Goal: Information Seeking & Learning: Learn about a topic

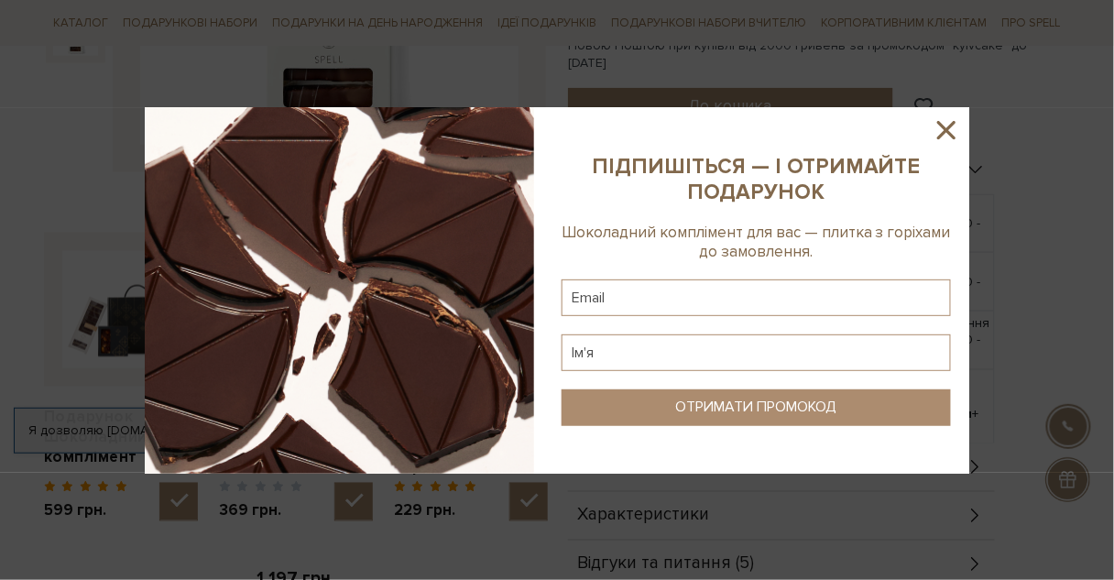
scroll to position [513, 0]
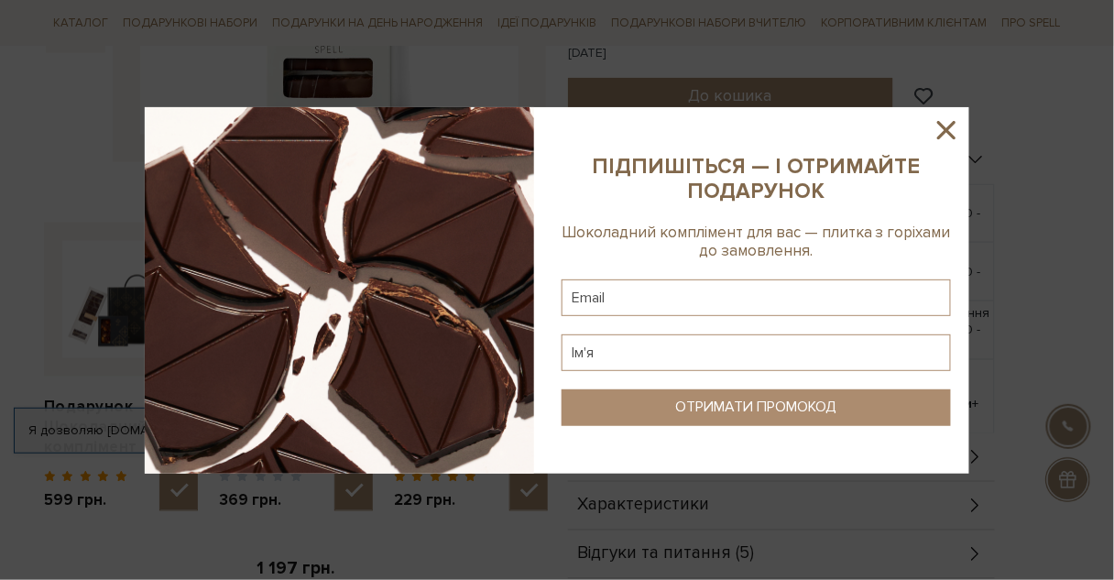
click at [938, 128] on icon at bounding box center [946, 130] width 31 height 31
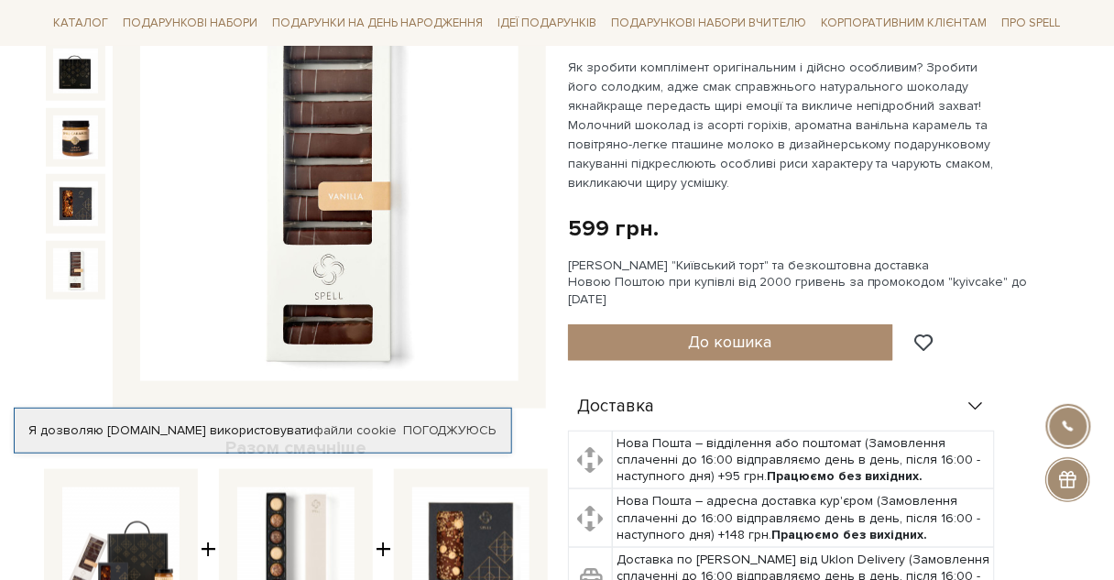
scroll to position [293, 0]
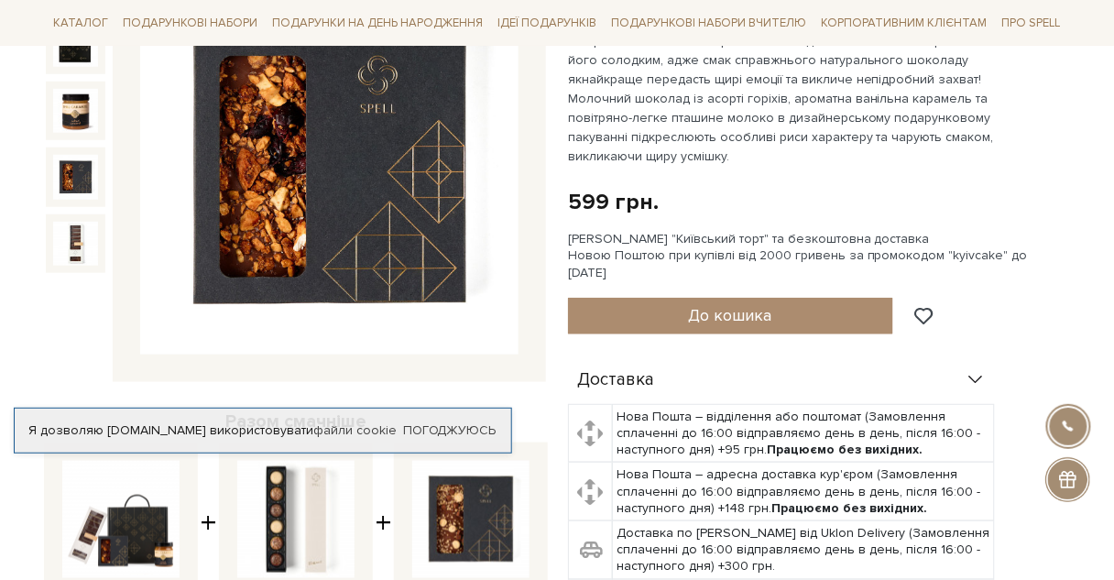
click at [69, 177] on img at bounding box center [75, 177] width 45 height 45
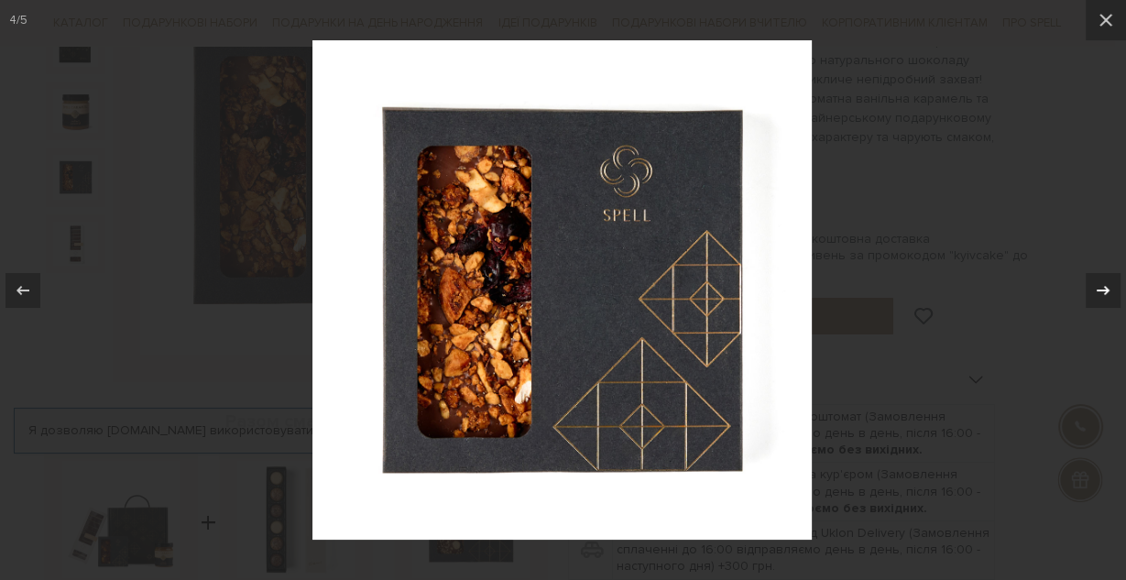
click at [1103, 284] on icon at bounding box center [1103, 290] width 22 height 22
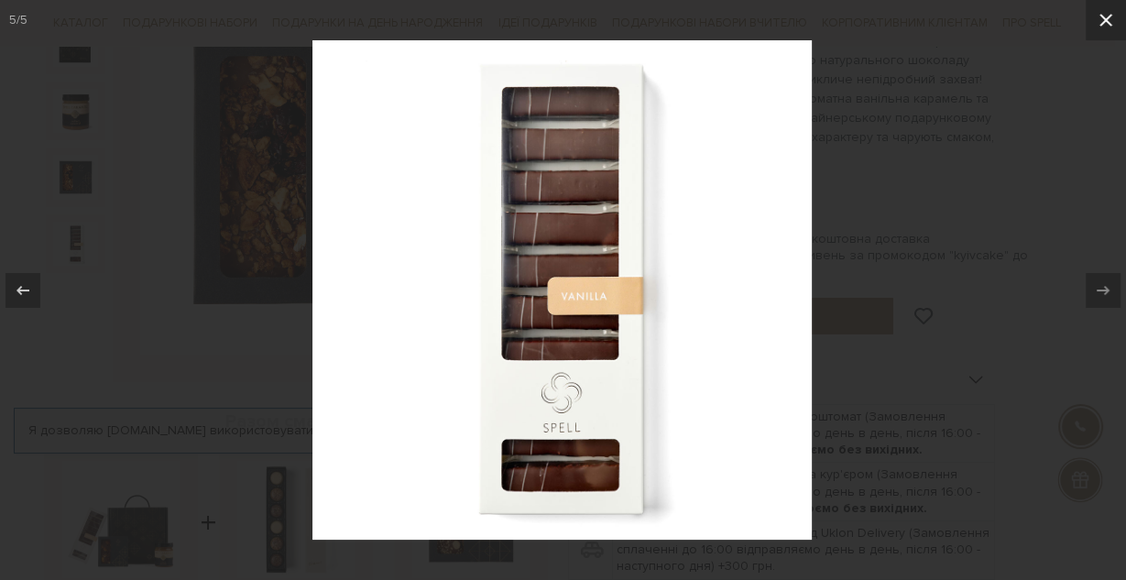
click at [1103, 18] on icon at bounding box center [1105, 20] width 13 height 13
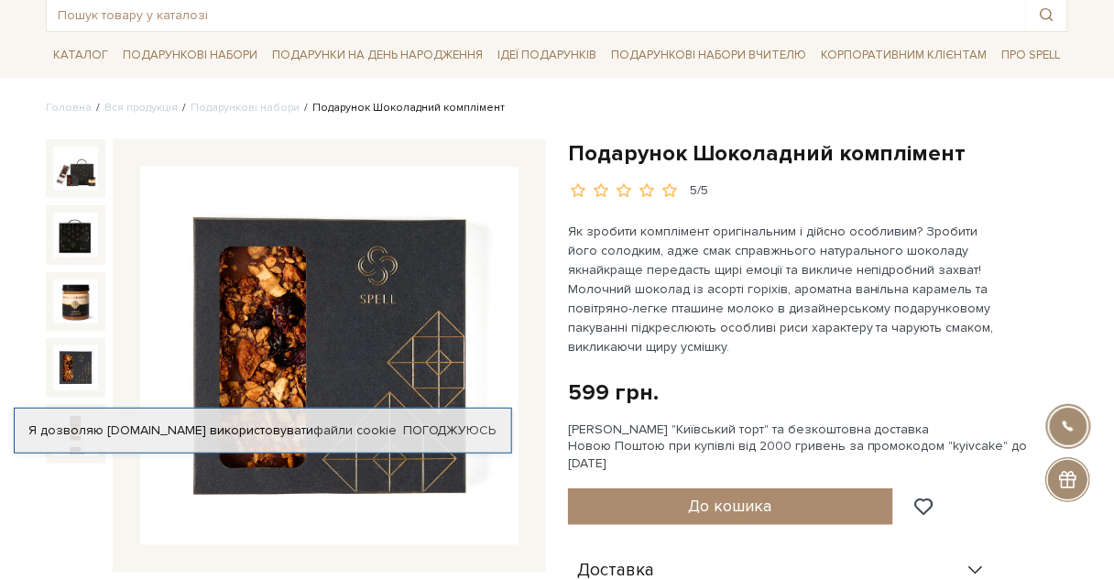
scroll to position [147, 0]
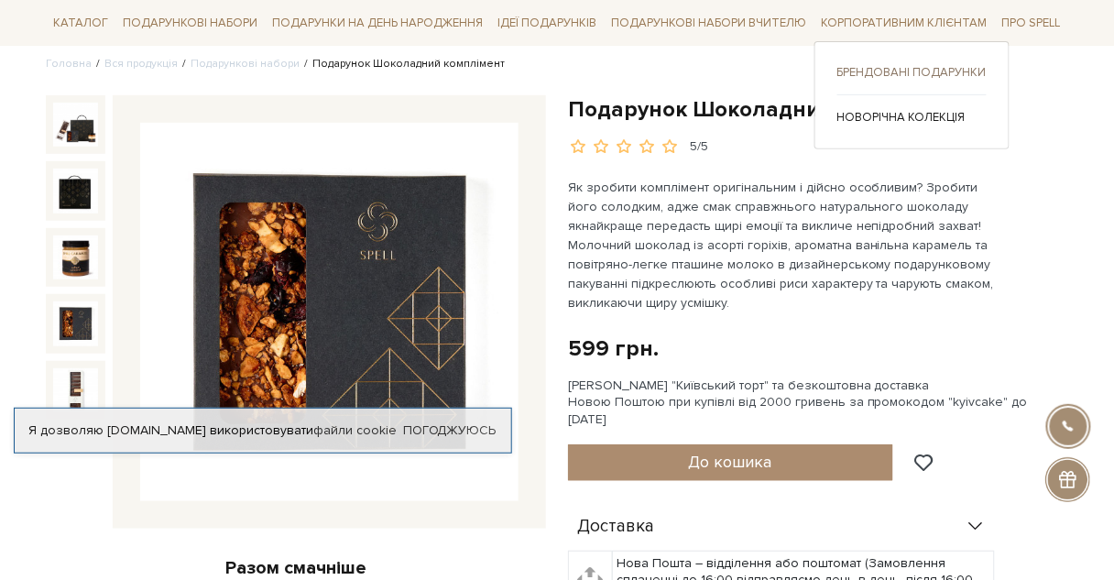
click at [899, 70] on link "Брендовані подарунки" at bounding box center [911, 72] width 149 height 16
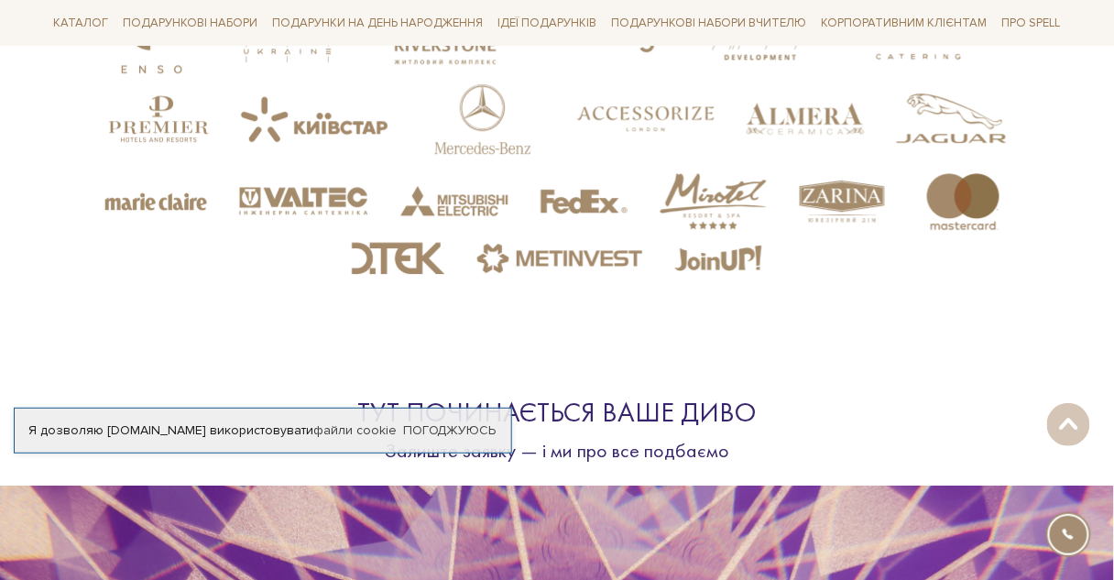
scroll to position [4764, 0]
